Goal: Transaction & Acquisition: Download file/media

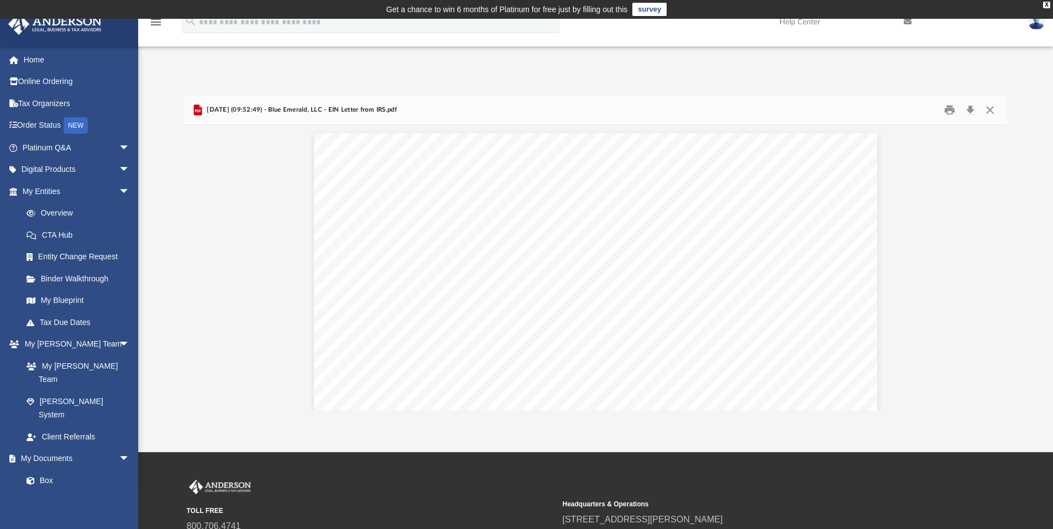
scroll to position [243, 815]
click at [119, 148] on span "arrow_drop_down" at bounding box center [130, 148] width 22 height 23
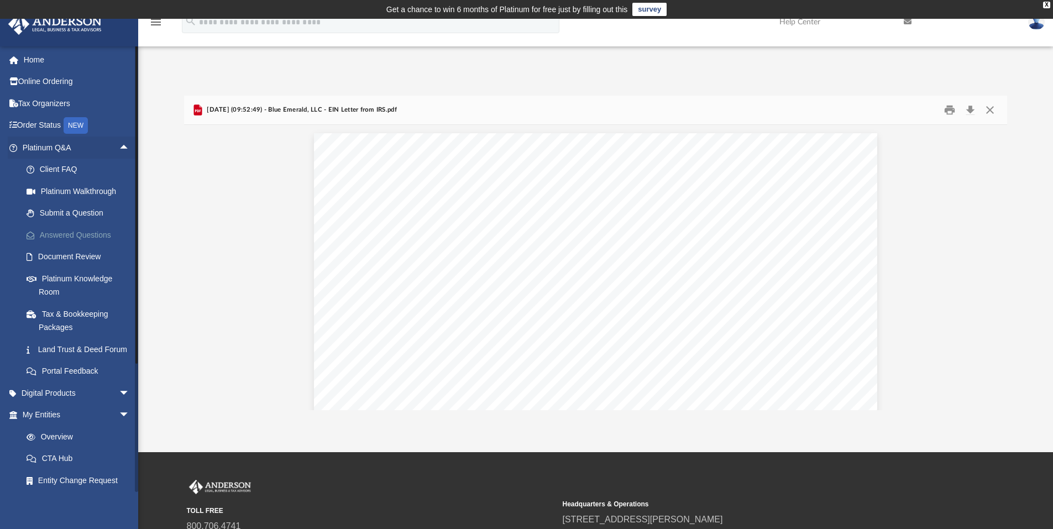
click at [67, 236] on link "Answered Questions" at bounding box center [80, 235] width 131 height 22
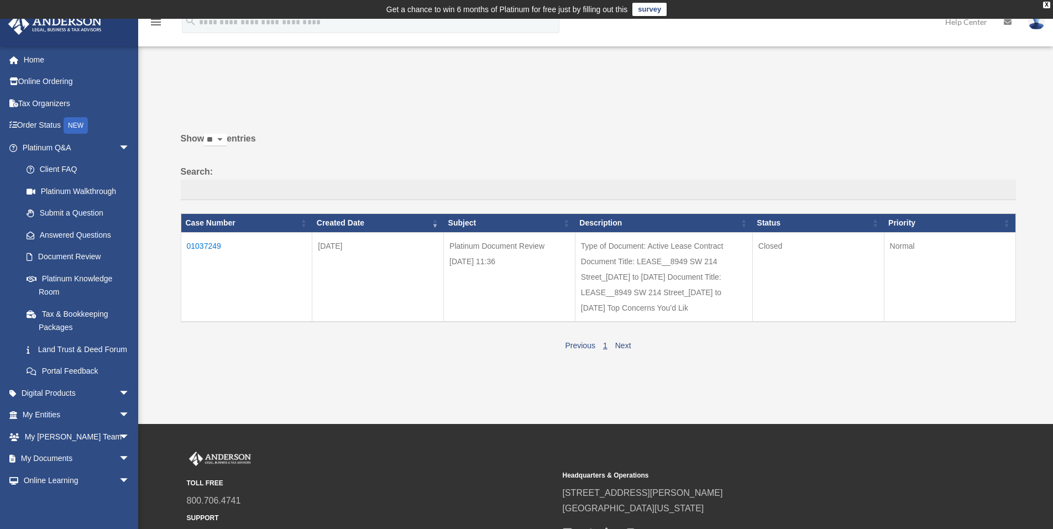
click at [621, 253] on td "Type of Document: Active Lease Contract Document Title: LEASE__8949 SW 214 Stre…" at bounding box center [663, 277] width 177 height 90
click at [211, 245] on td "01037249" at bounding box center [247, 277] width 132 height 90
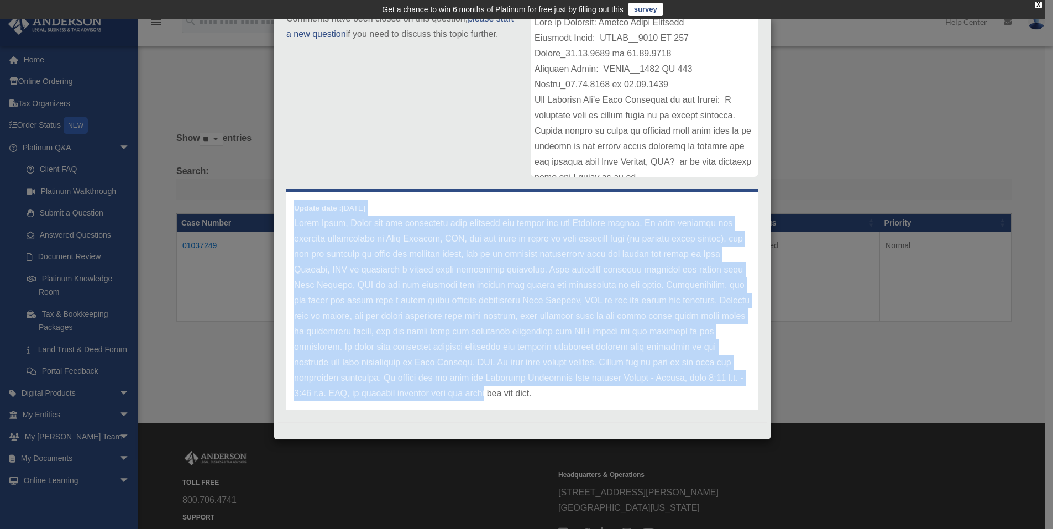
scroll to position [46, 0]
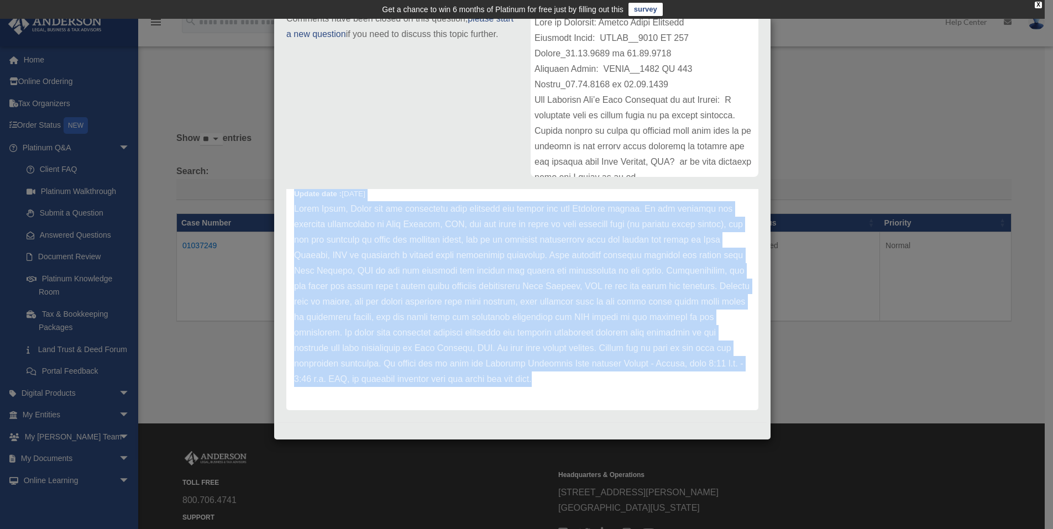
drag, startPoint x: 294, startPoint y: 241, endPoint x: 731, endPoint y: 407, distance: 467.2
click at [731, 407] on div "Update date : 07-10-2025" at bounding box center [522, 294] width 472 height 232
copy div "Update date : 07-10-2025 Hello Aurea, Thank you for submitting your document fo…"
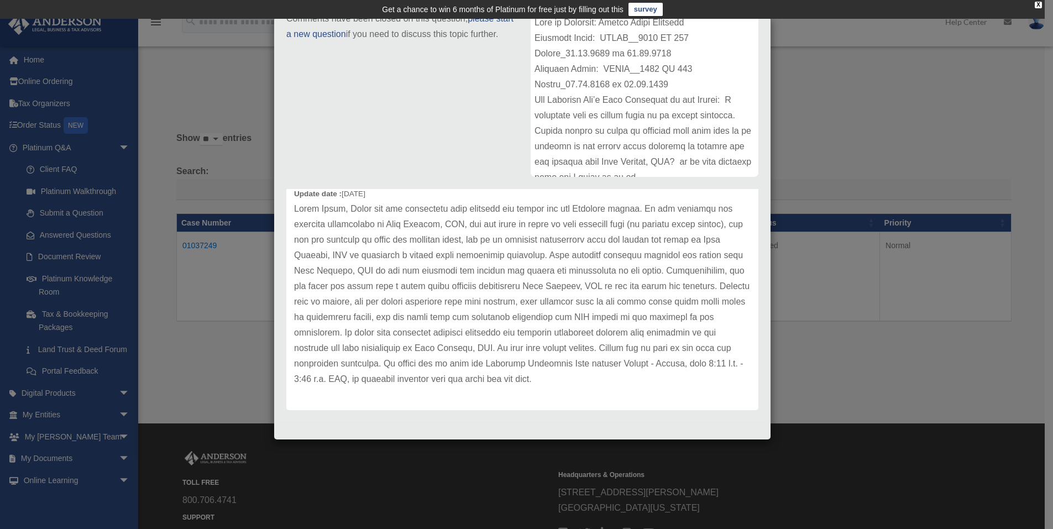
drag, startPoint x: 859, startPoint y: 138, endPoint x: 846, endPoint y: 138, distance: 12.7
click at [859, 138] on div "Case Detail × Platinum Document Review 07/10/2025 11:36 Case Number 01037249 Cr…" at bounding box center [526, 264] width 1053 height 529
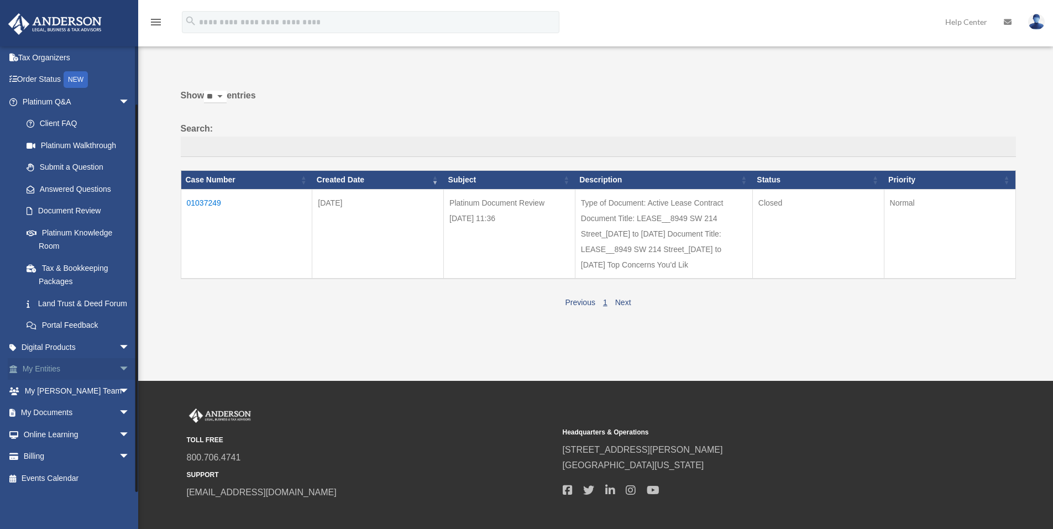
scroll to position [55, 0]
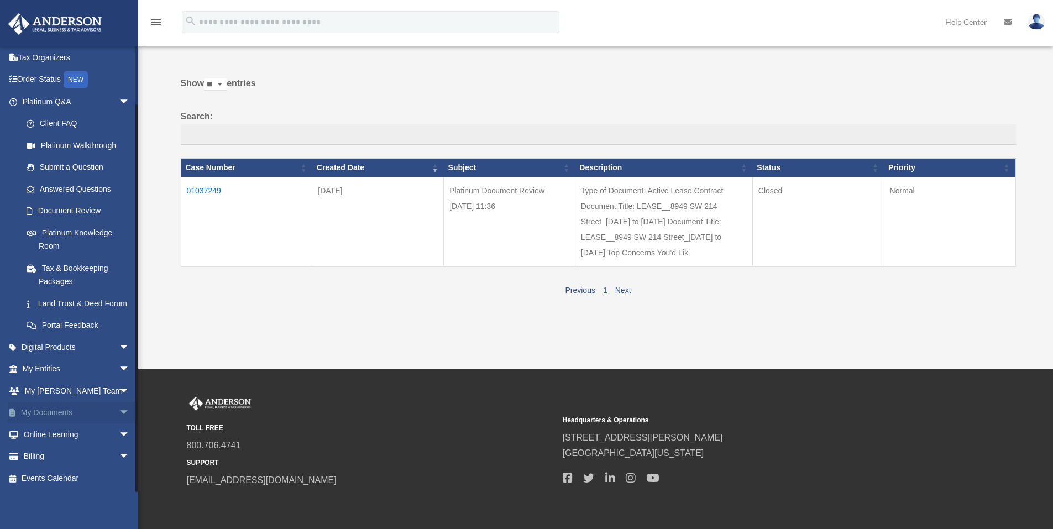
click at [67, 409] on link "My Documents arrow_drop_down" at bounding box center [77, 413] width 139 height 22
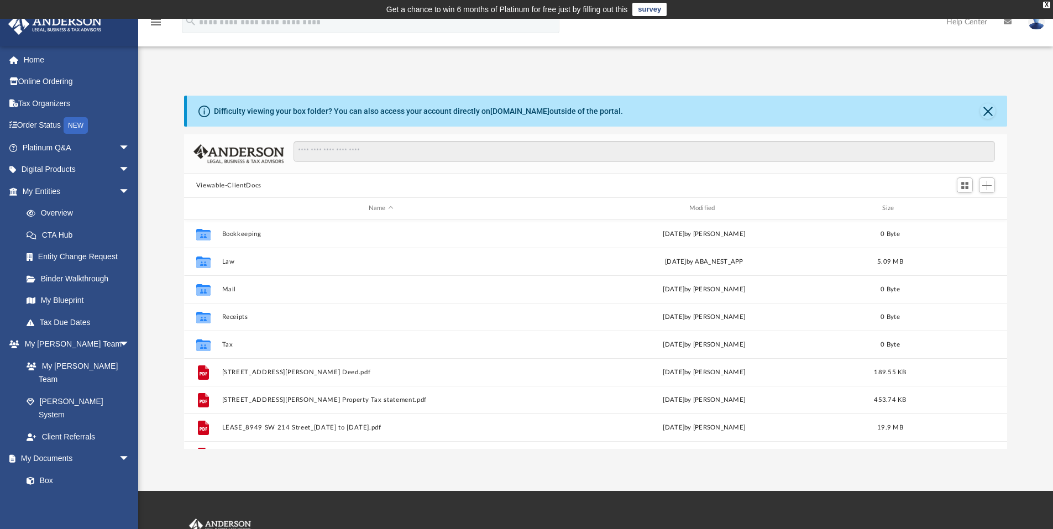
scroll to position [243, 815]
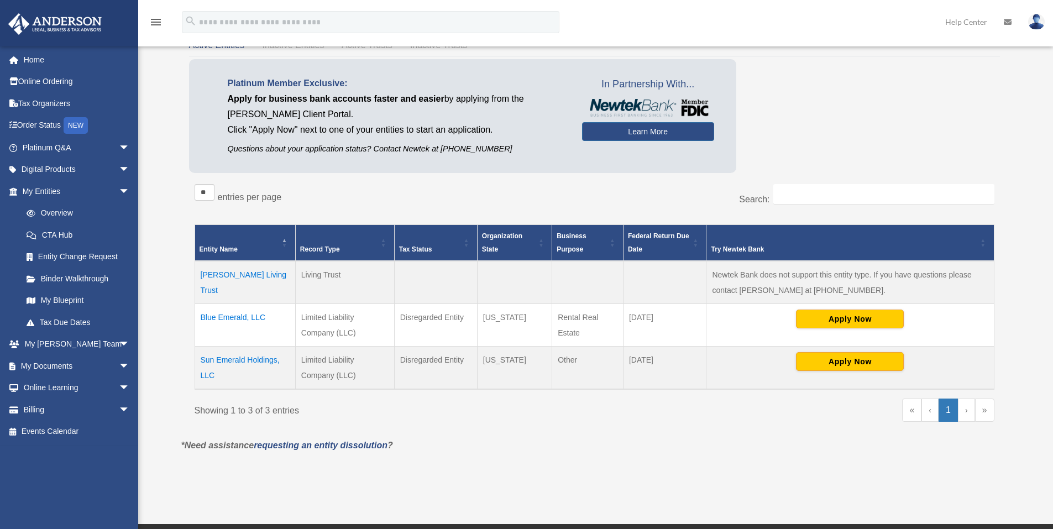
scroll to position [111, 0]
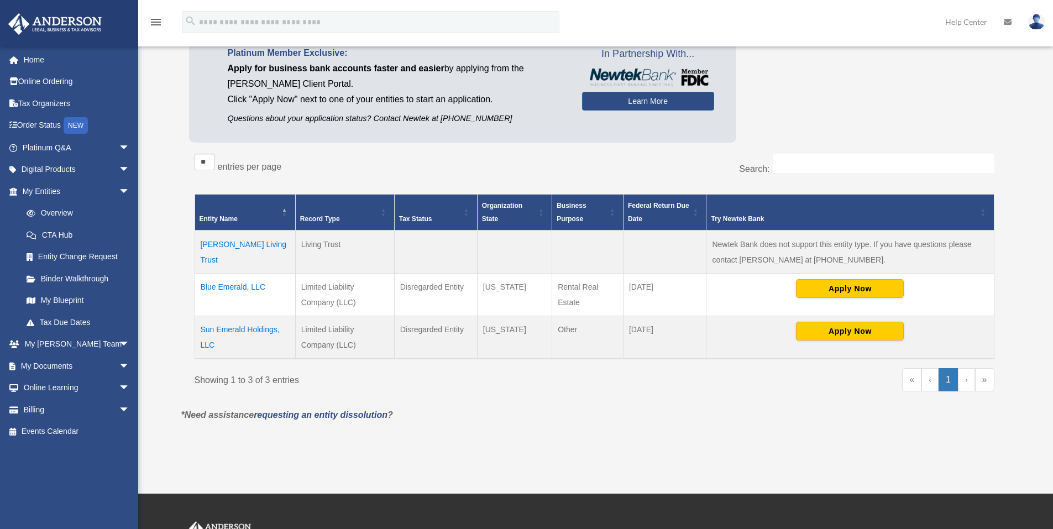
click at [218, 258] on td "Aurea I. Antongiorgi Living Trust" at bounding box center [245, 252] width 101 height 43
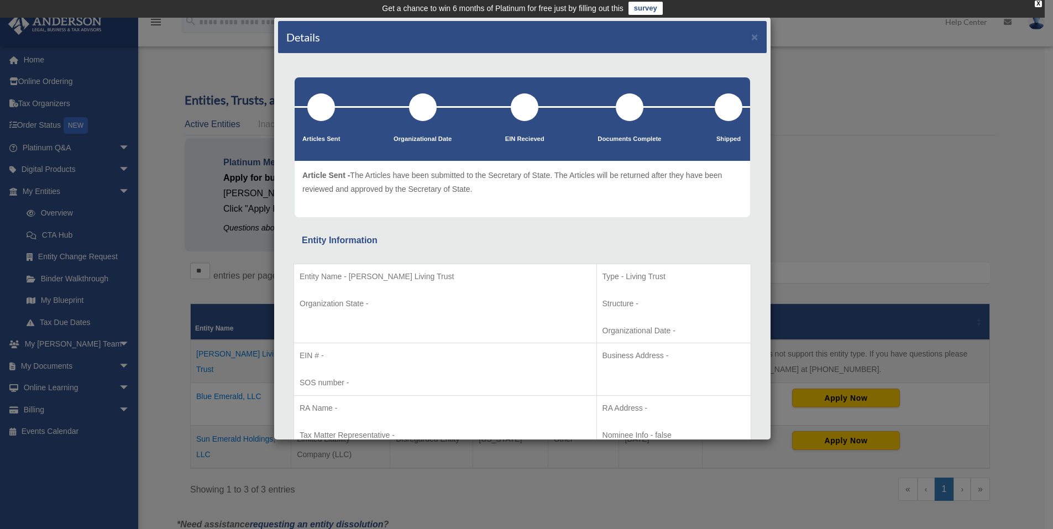
scroll to position [0, 0]
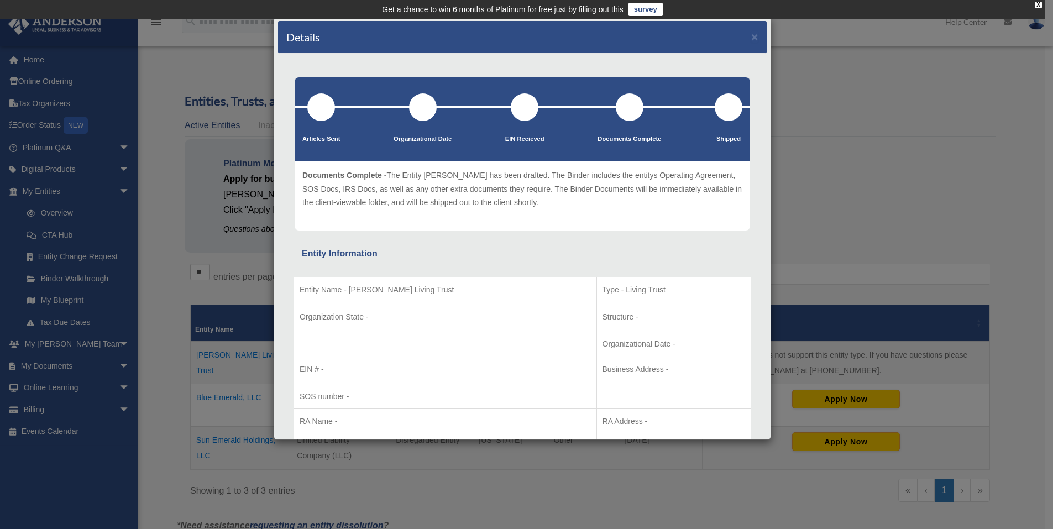
click at [335, 111] on div at bounding box center [321, 107] width 28 height 28
click at [335, 112] on div at bounding box center [321, 107] width 28 height 28
click at [751, 41] on button "×" at bounding box center [754, 37] width 7 height 12
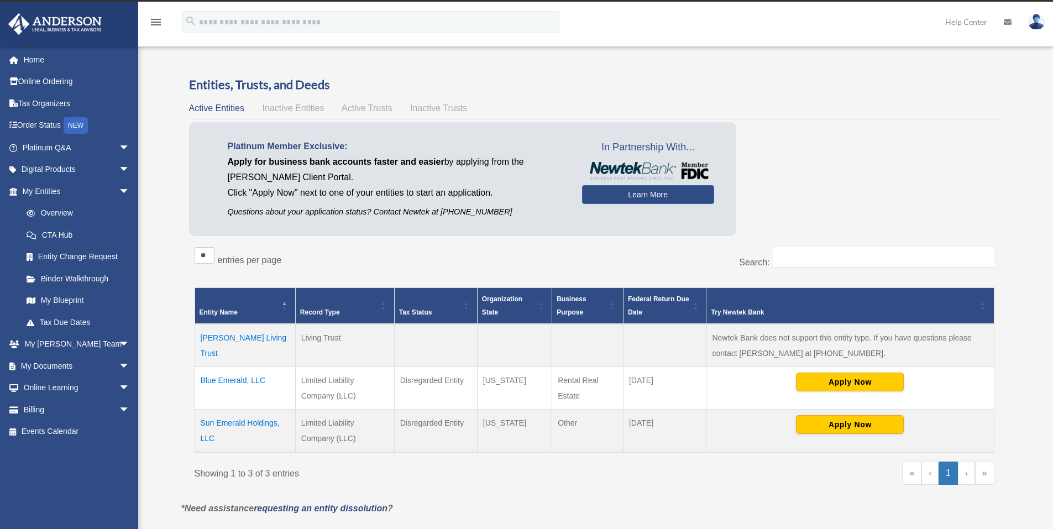
scroll to position [55, 0]
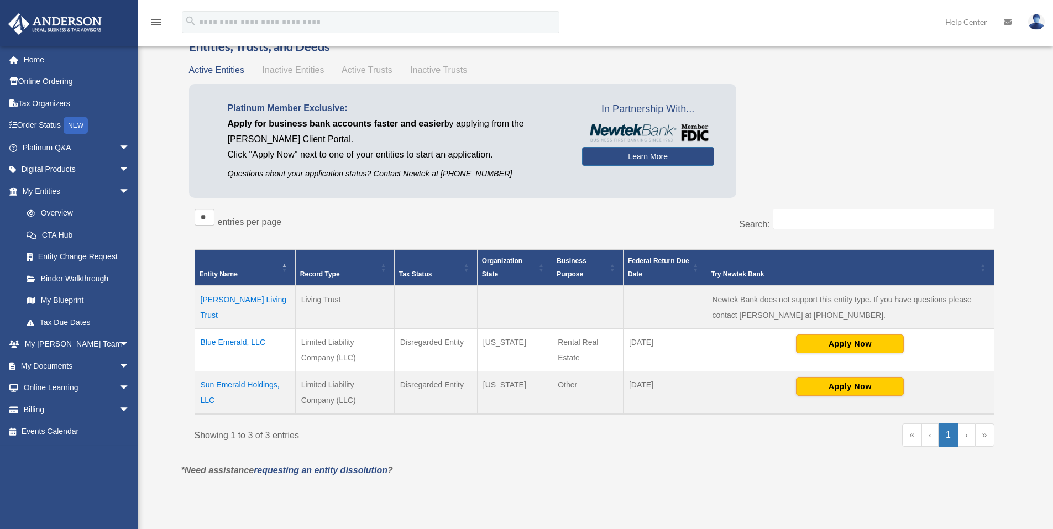
click at [233, 342] on td "Blue Emerald, LLC" at bounding box center [245, 350] width 101 height 43
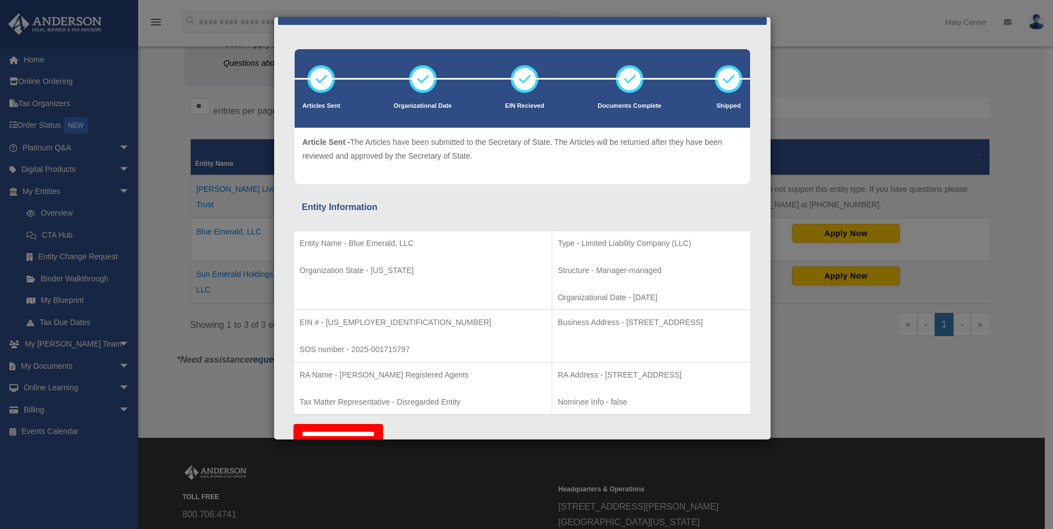
scroll to position [0, 0]
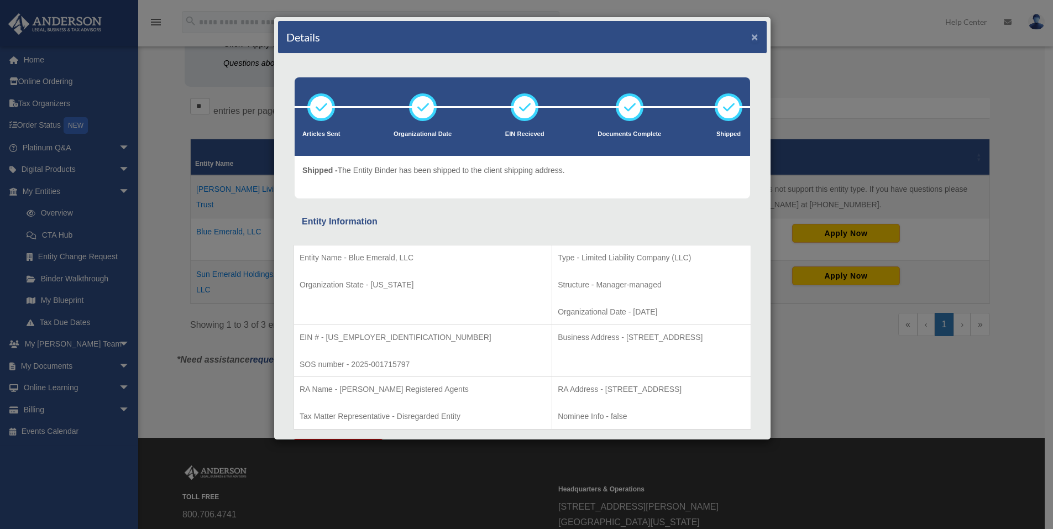
click at [751, 37] on button "×" at bounding box center [754, 37] width 7 height 12
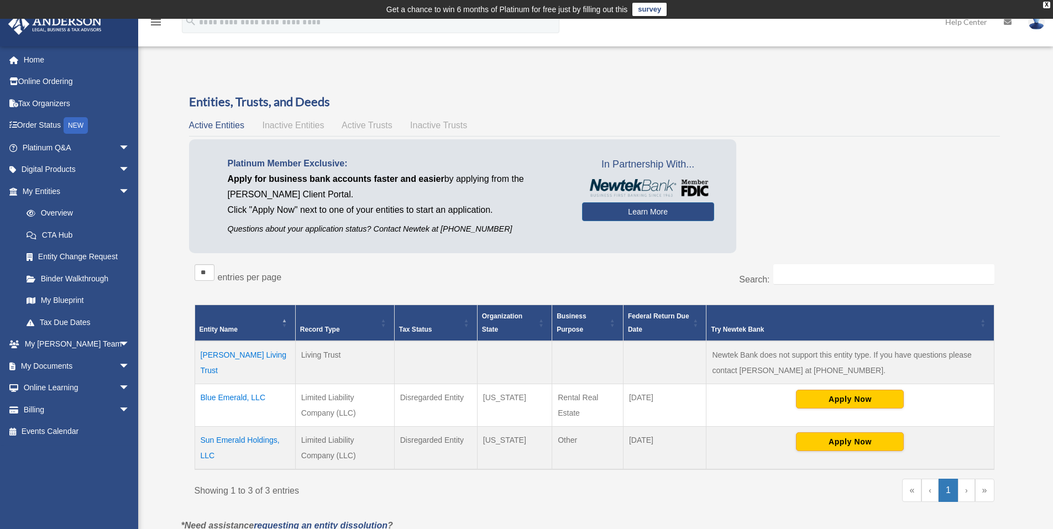
click at [365, 122] on span "Active Trusts" at bounding box center [367, 125] width 51 height 9
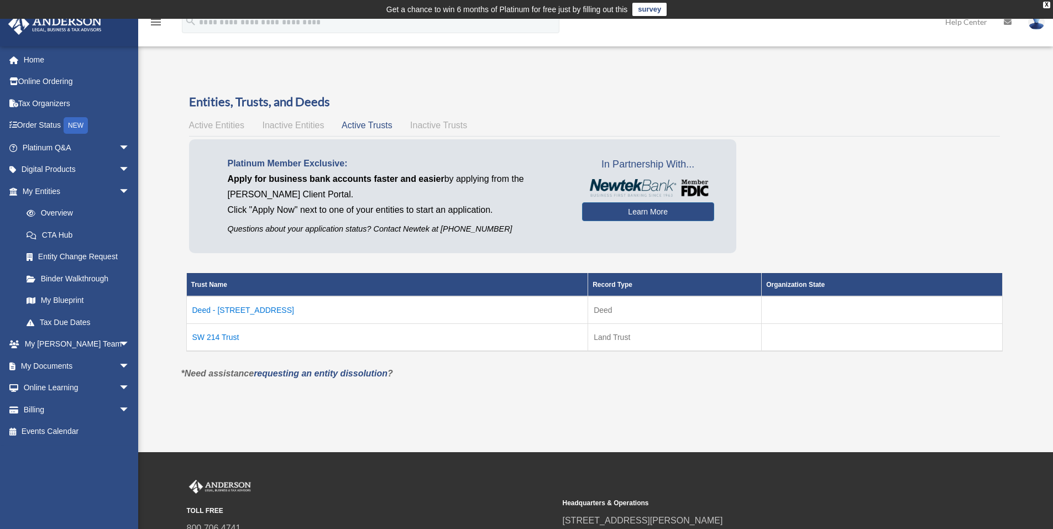
click at [233, 309] on td "Deed - 8949 SW 214th St" at bounding box center [387, 310] width 402 height 28
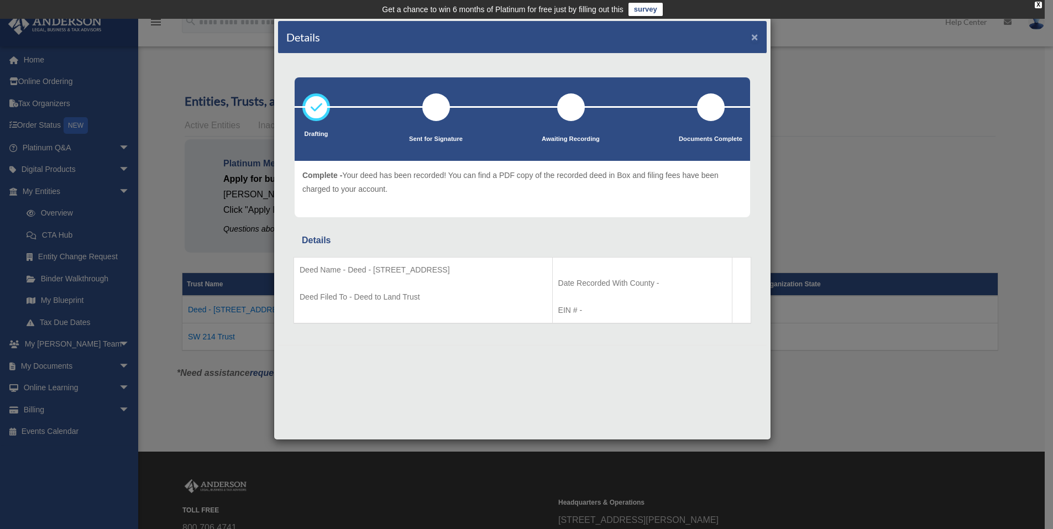
click at [754, 37] on button "×" at bounding box center [754, 37] width 7 height 12
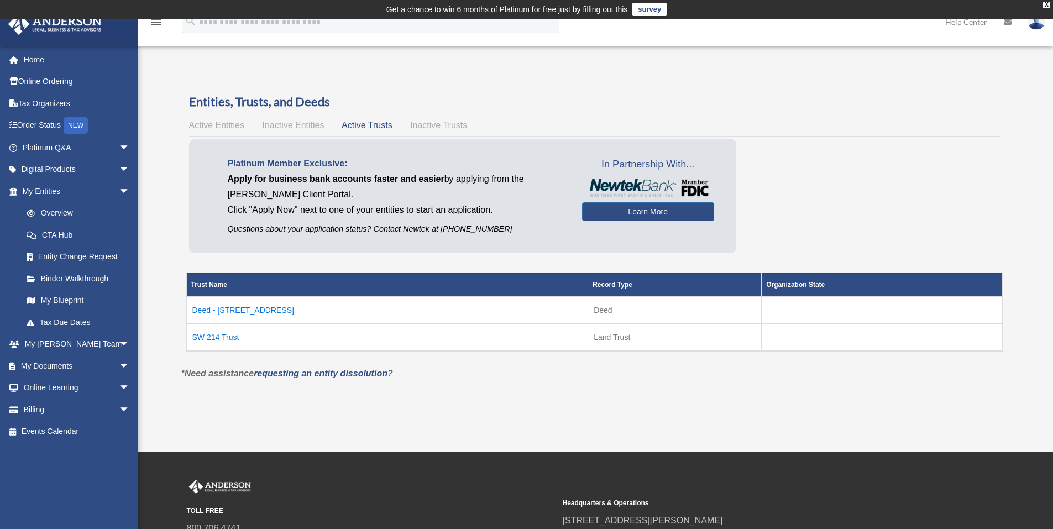
click at [223, 336] on td "SW 214 Trust" at bounding box center [387, 337] width 402 height 28
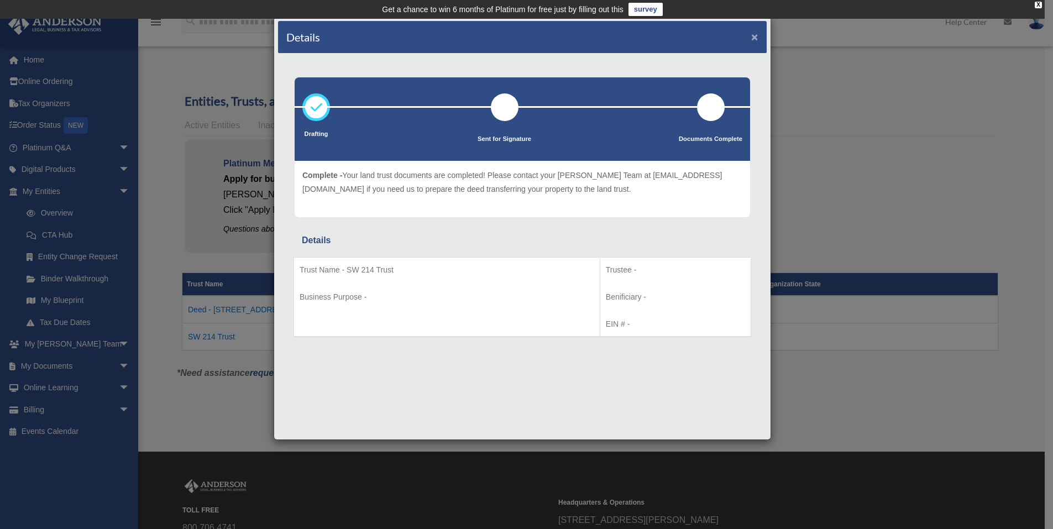
click at [754, 35] on button "×" at bounding box center [754, 37] width 7 height 12
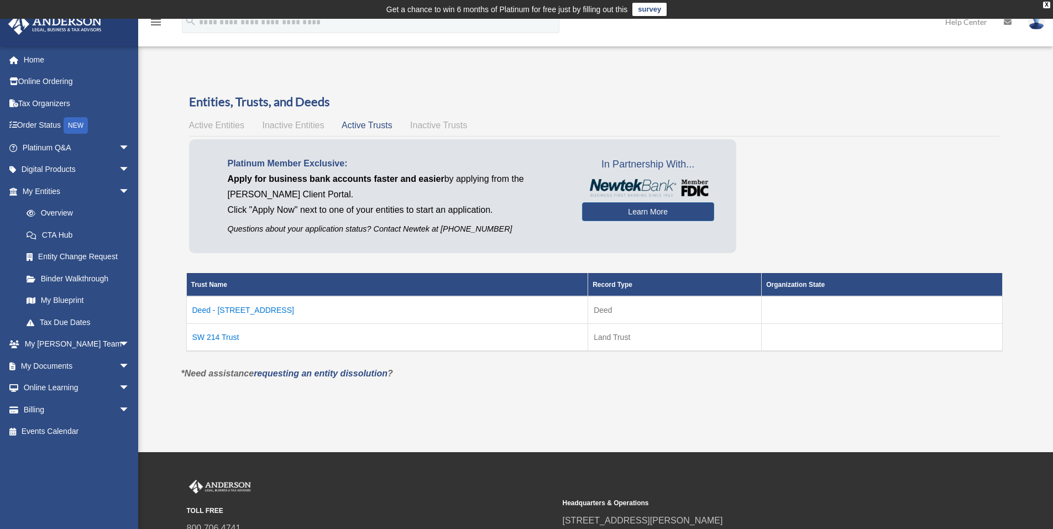
click at [447, 127] on span "Inactive Trusts" at bounding box center [438, 125] width 57 height 9
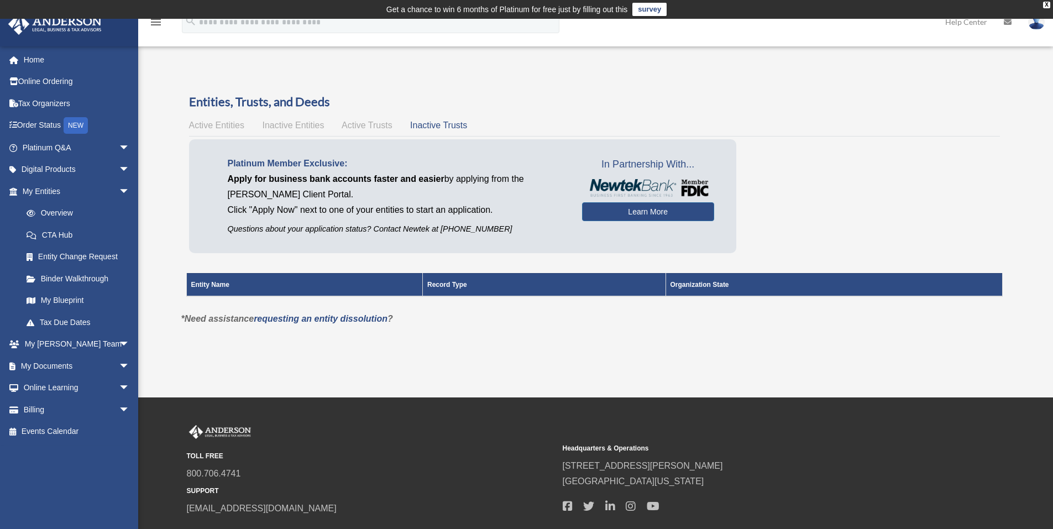
click at [368, 125] on span "Active Trusts" at bounding box center [367, 125] width 51 height 9
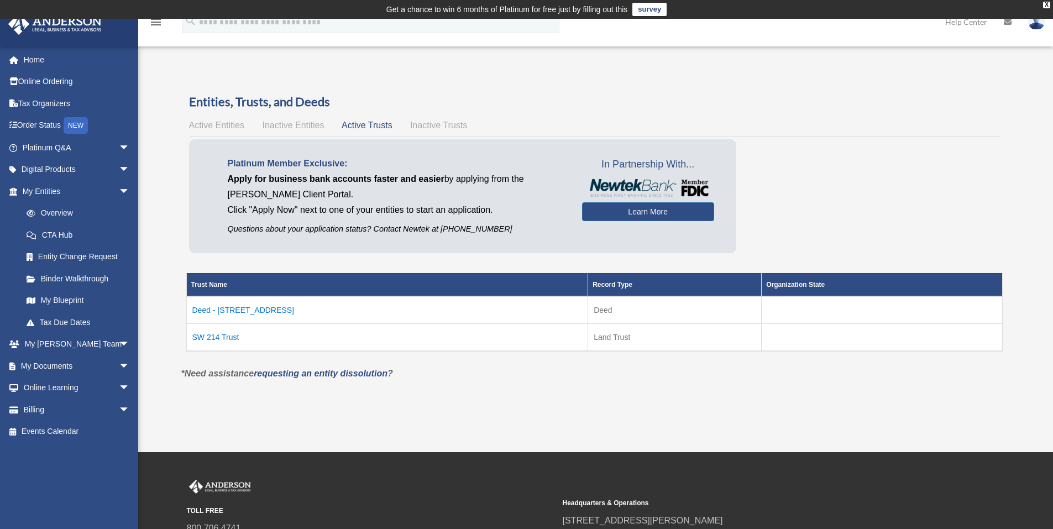
click at [294, 127] on span "Inactive Entities" at bounding box center [293, 125] width 62 height 9
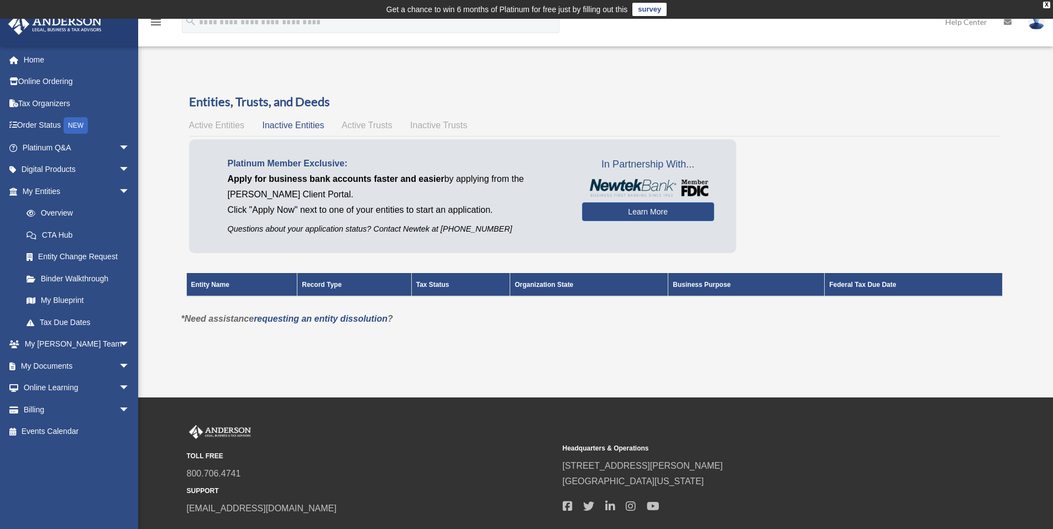
click at [362, 127] on span "Active Trusts" at bounding box center [367, 125] width 51 height 9
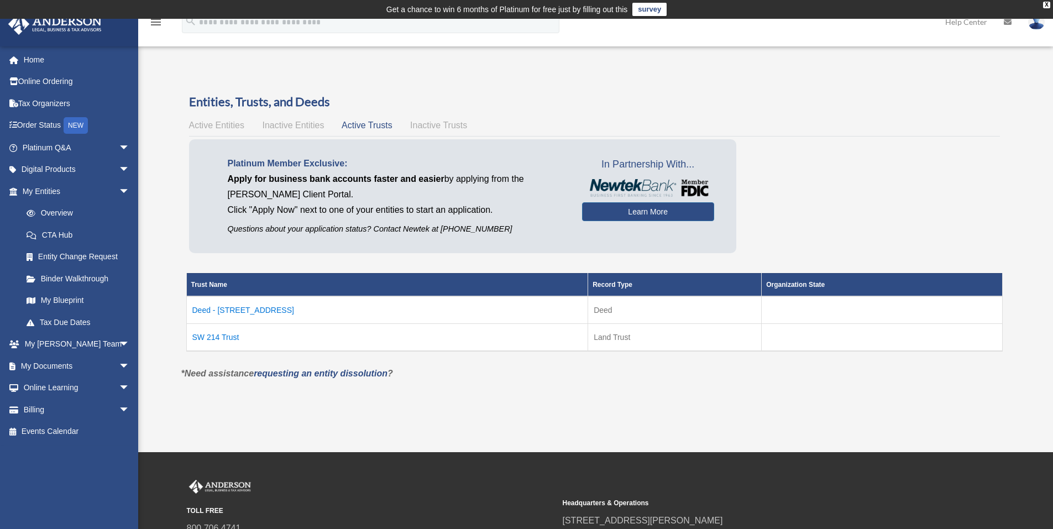
click at [446, 127] on span "Inactive Trusts" at bounding box center [438, 125] width 57 height 9
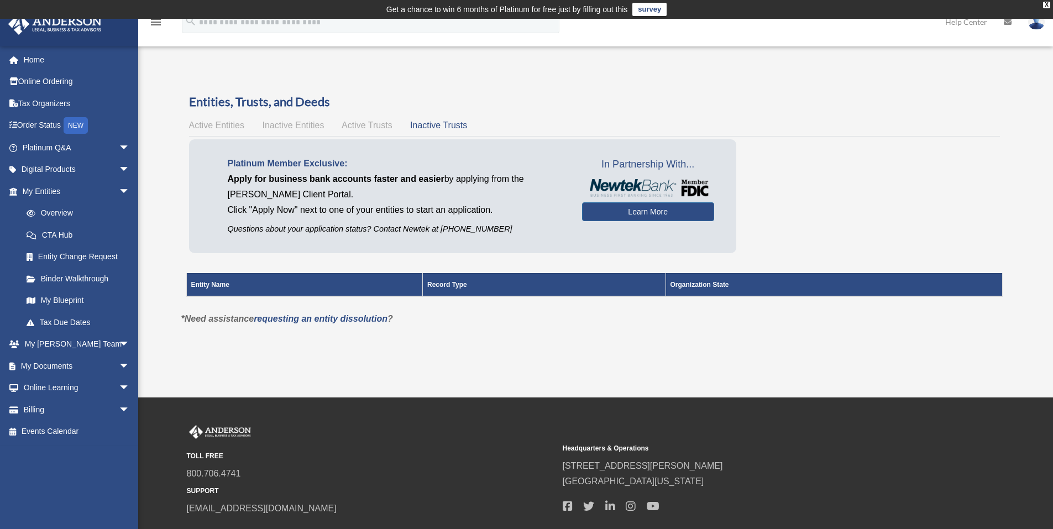
click at [210, 128] on span "Active Entities" at bounding box center [216, 125] width 55 height 9
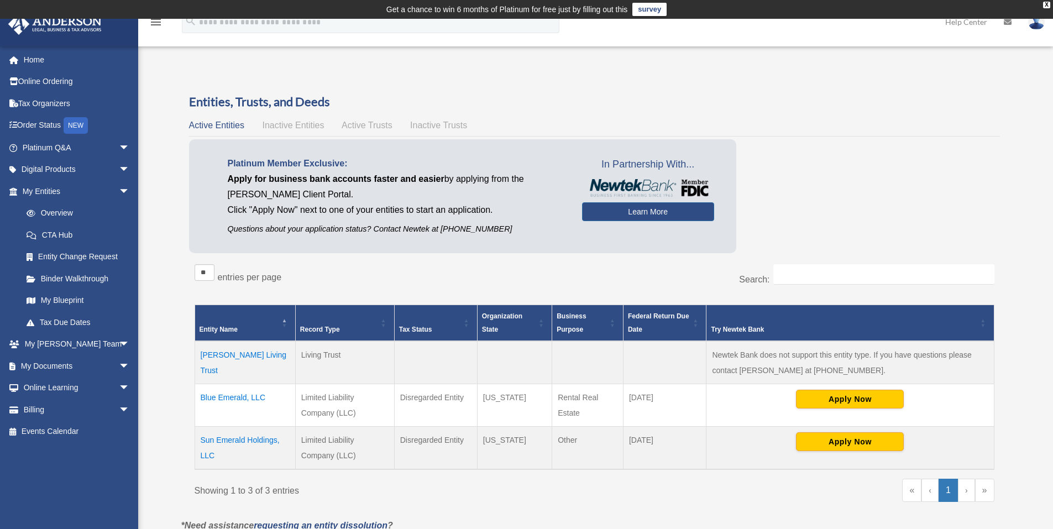
click at [366, 127] on span "Active Trusts" at bounding box center [367, 125] width 51 height 9
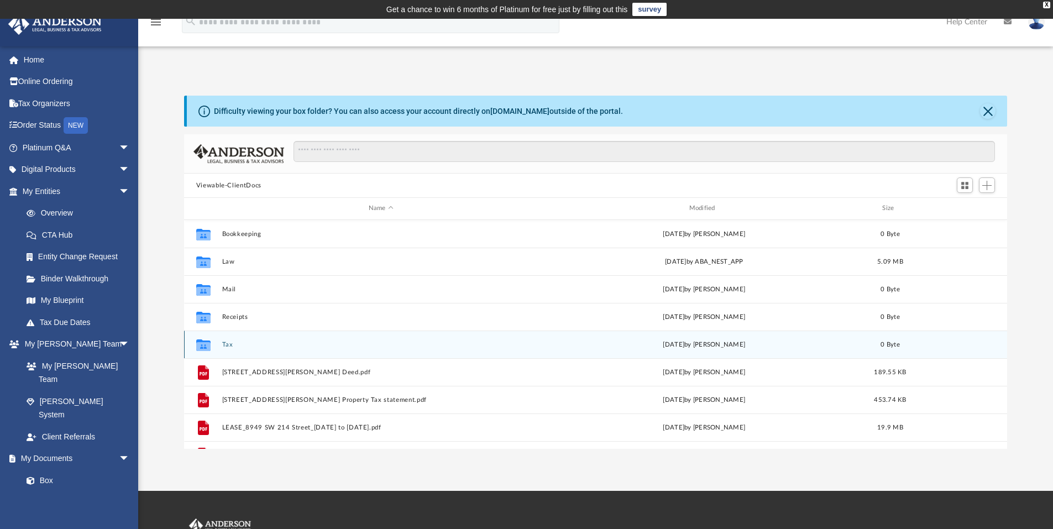
scroll to position [243, 815]
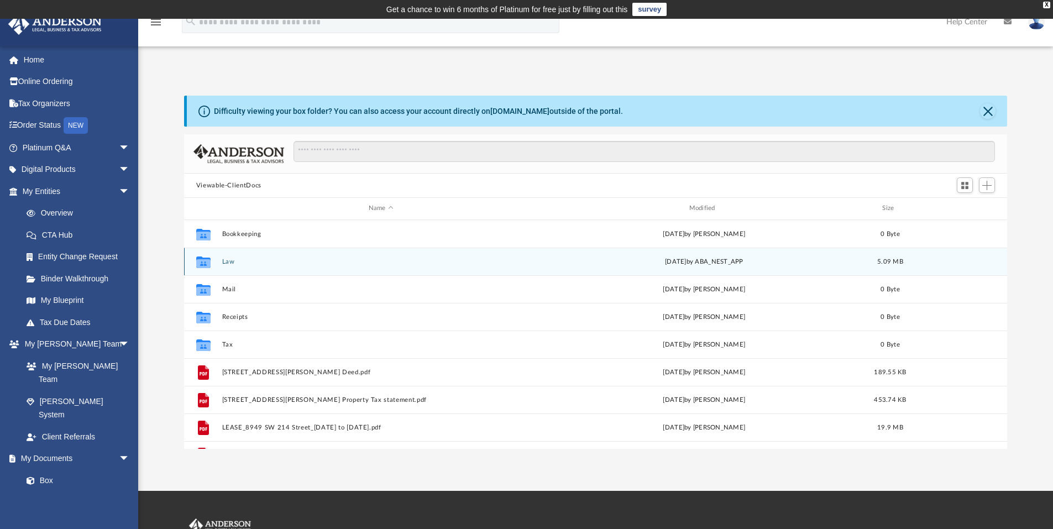
click at [235, 264] on button "Law" at bounding box center [381, 261] width 318 height 7
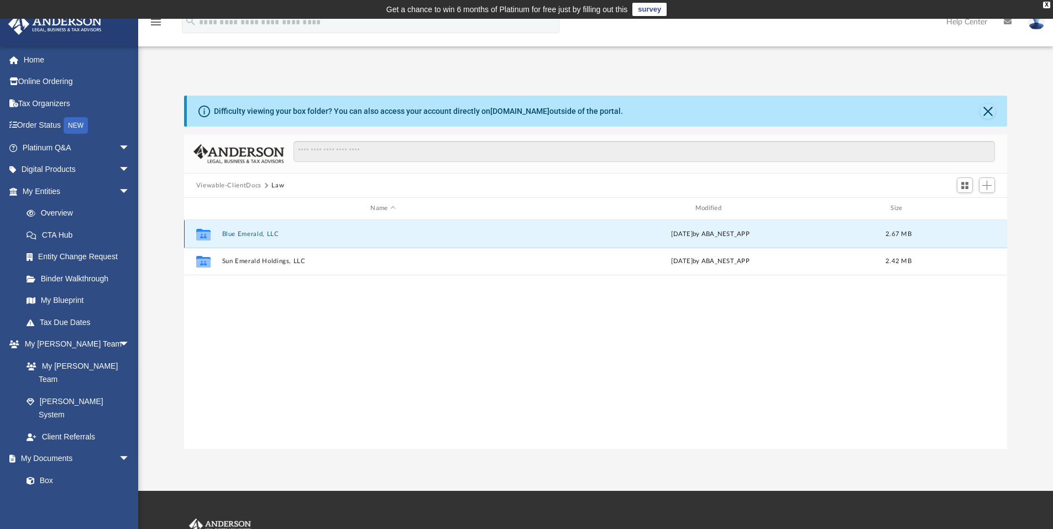
click at [238, 234] on button "Blue Emerald, LLC" at bounding box center [383, 234] width 322 height 7
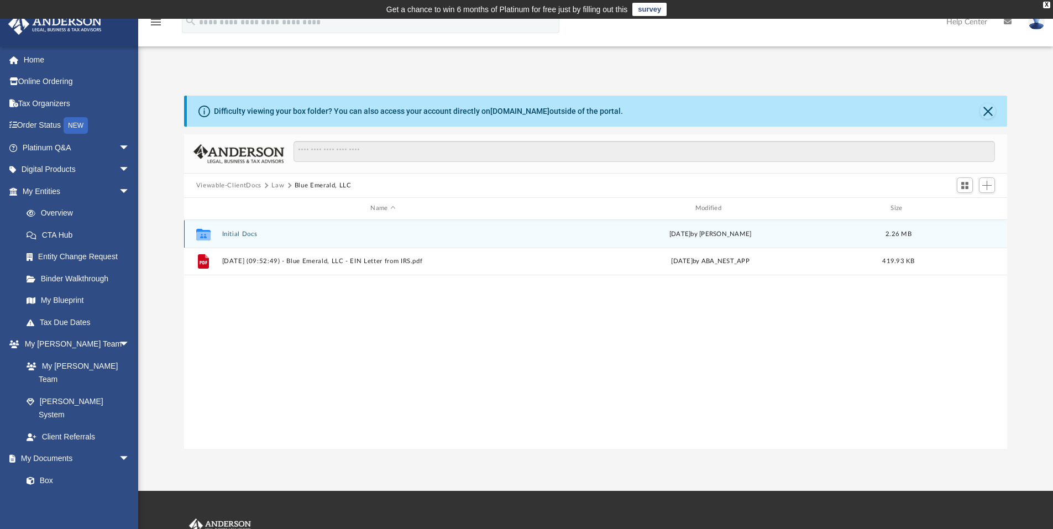
click at [235, 234] on button "Initial Docs" at bounding box center [383, 234] width 322 height 7
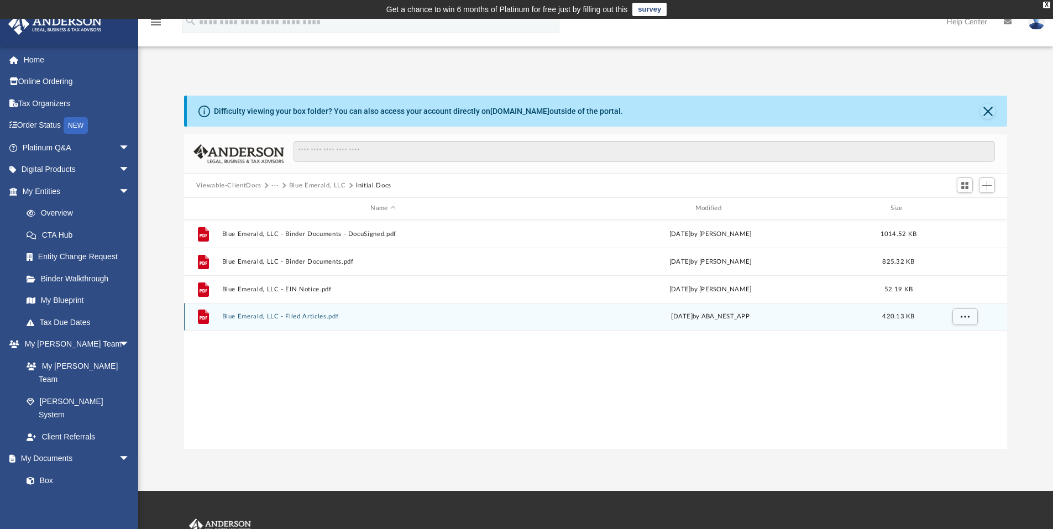
click at [298, 318] on button "Blue Emerald, LLC - Filed Articles.pdf" at bounding box center [383, 316] width 322 height 7
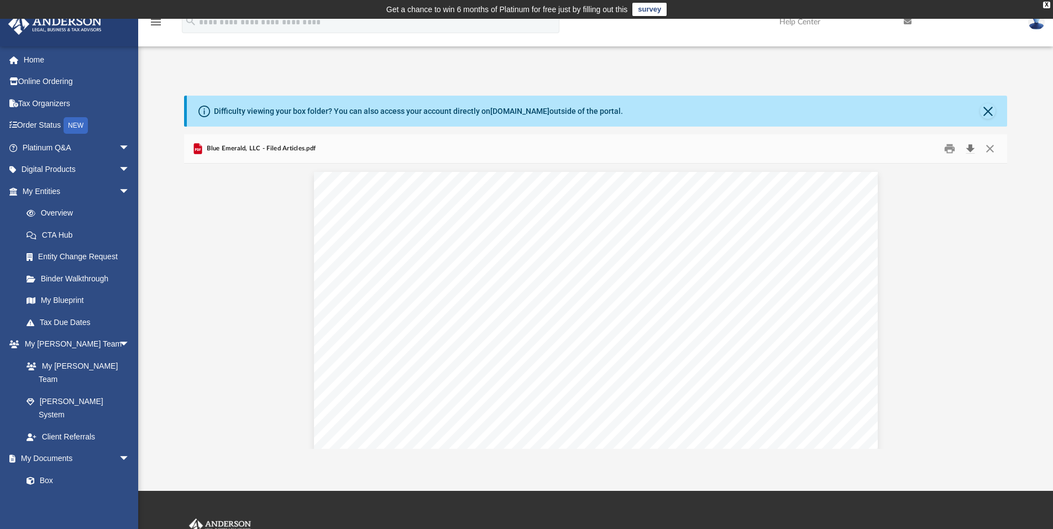
click at [971, 149] on button "Download" at bounding box center [970, 148] width 20 height 17
click at [56, 491] on link "Meeting Minutes" at bounding box center [80, 502] width 131 height 22
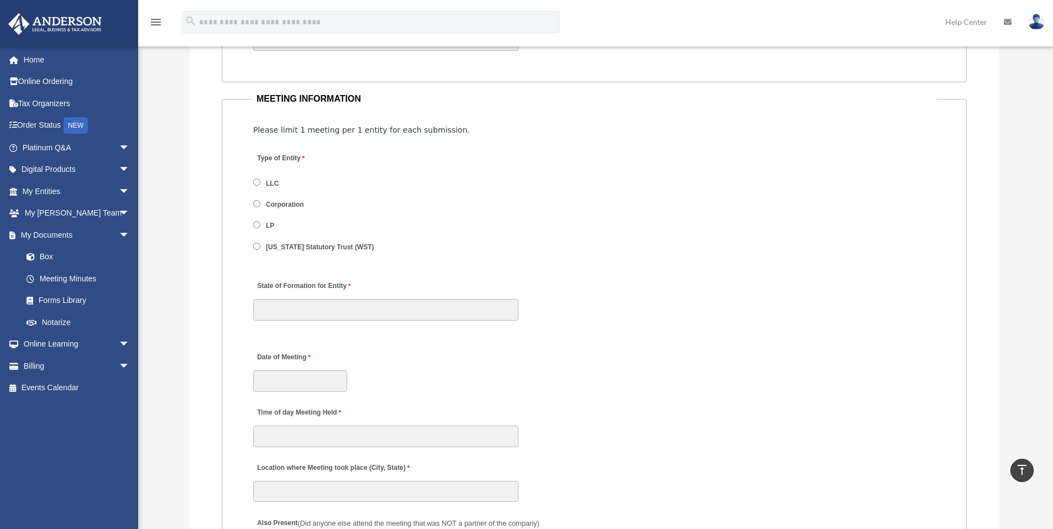
scroll to position [1327, 0]
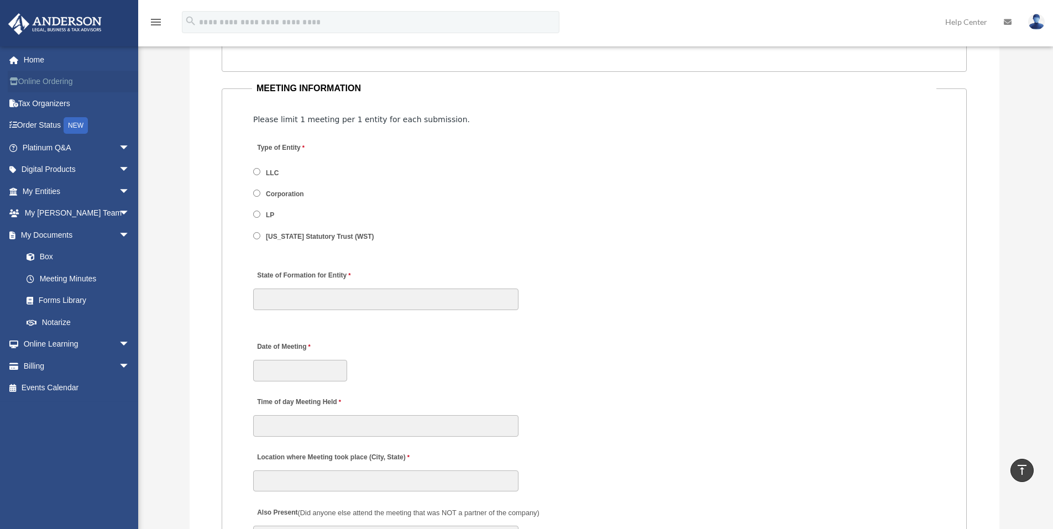
click at [52, 80] on link "Online Ordering" at bounding box center [77, 82] width 139 height 22
